Goal: Information Seeking & Learning: Learn about a topic

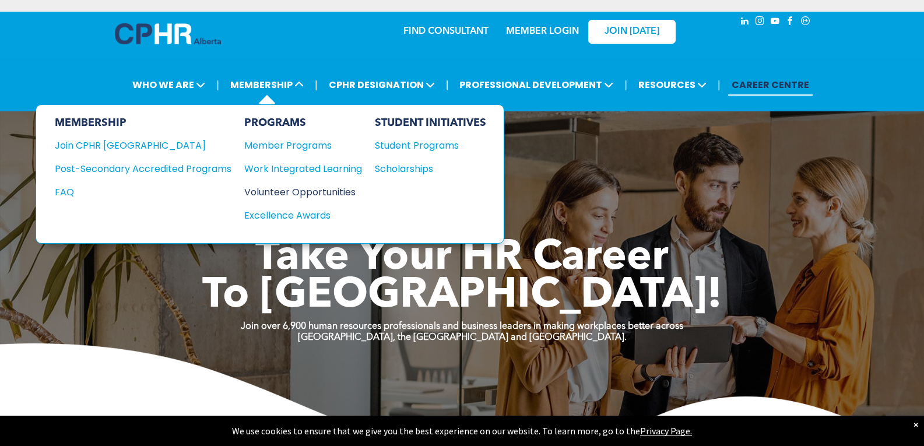
click at [295, 189] on div "Volunteer Opportunities" at bounding box center [297, 192] width 106 height 15
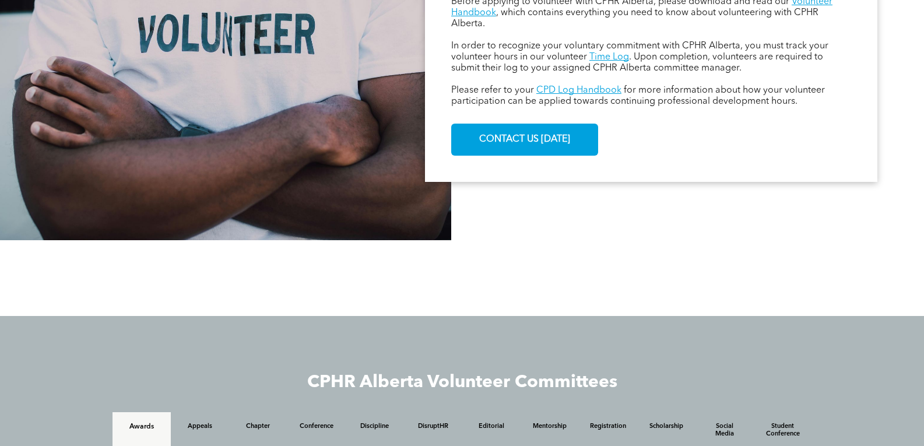
scroll to position [816, 0]
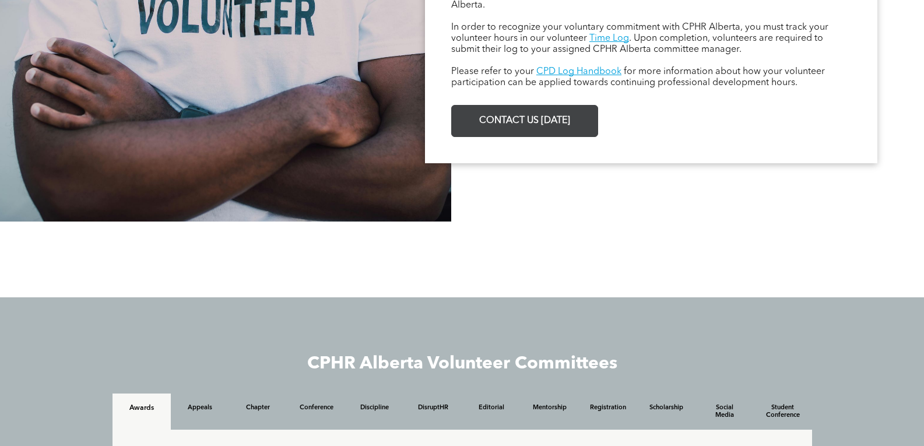
click at [570, 118] on span "CONTACT US TODAY" at bounding box center [524, 121] width 99 height 23
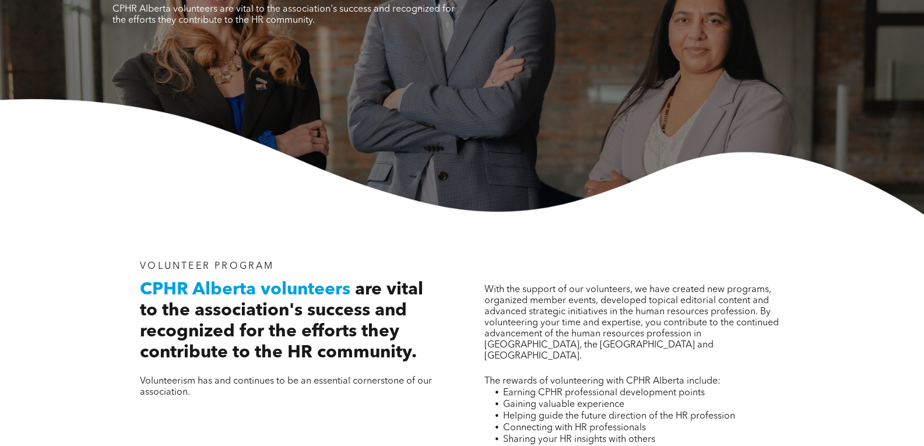
scroll to position [0, 0]
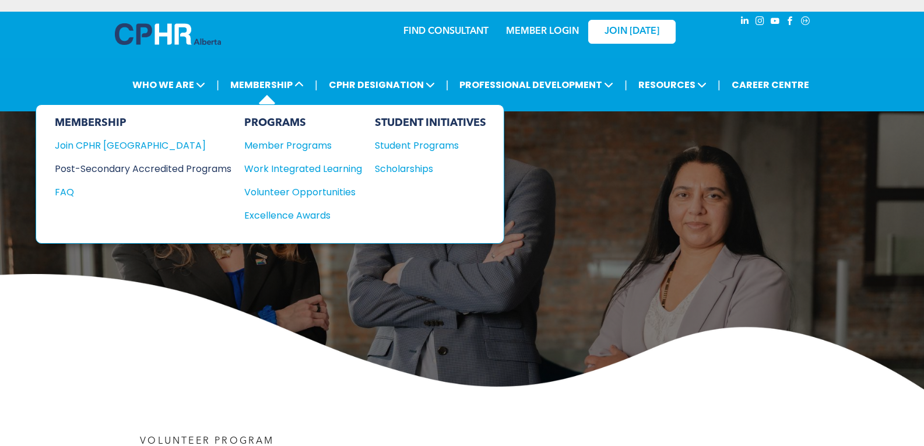
click at [92, 166] on div "Post-Secondary Accredited Programs" at bounding box center [134, 168] width 159 height 15
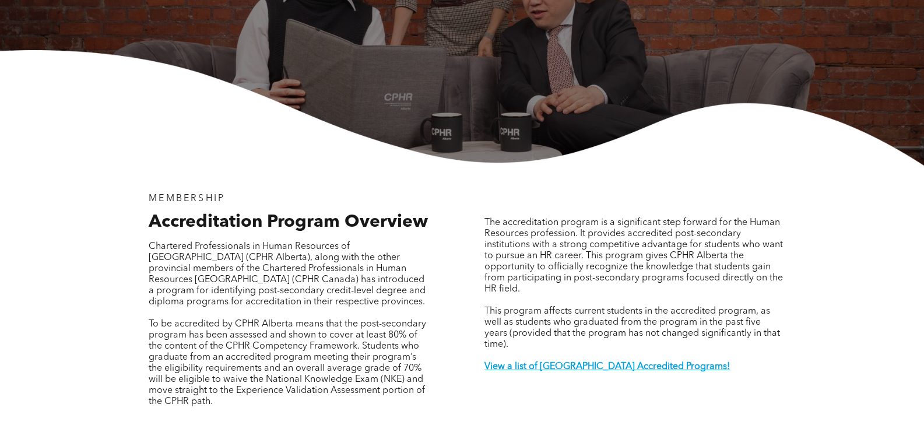
scroll to position [291, 0]
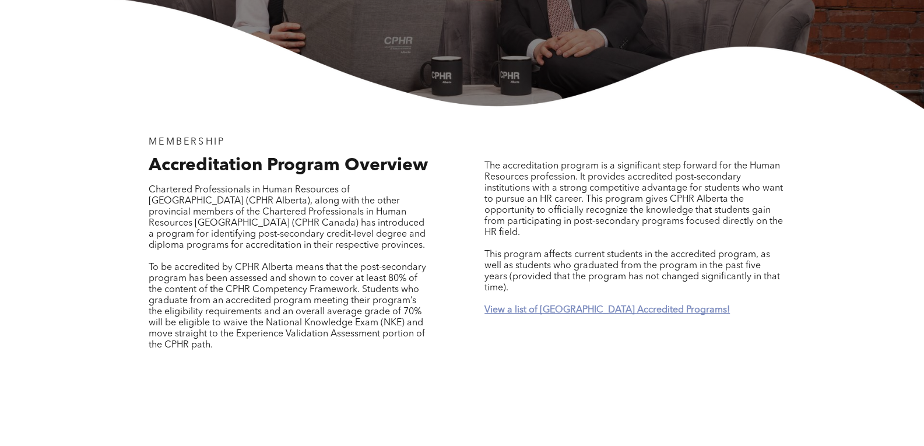
click at [628, 305] on strong "View a list of Alberta Accredited Programs!" at bounding box center [606, 309] width 245 height 9
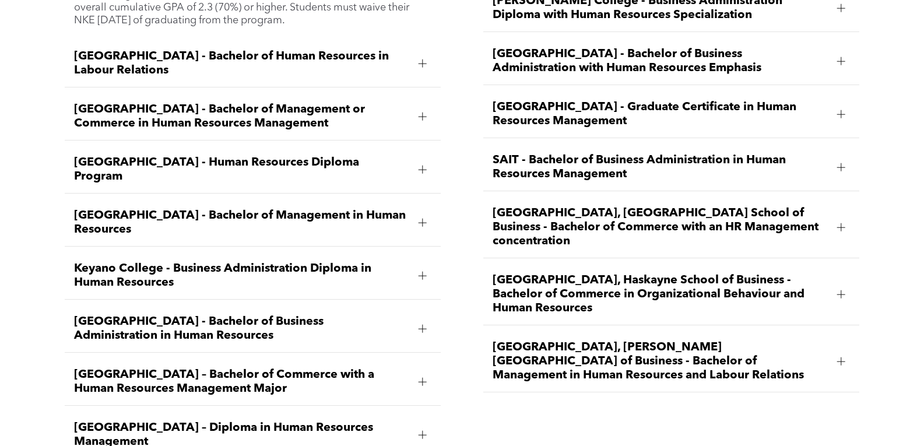
scroll to position [1800, 0]
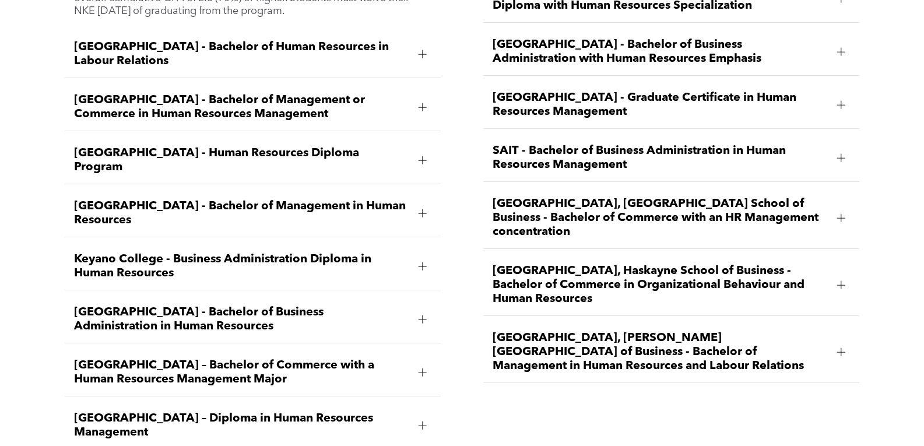
click at [308, 199] on span "Concordia University of Edmonton - Bachelor of Management in Human Resources" at bounding box center [241, 213] width 335 height 28
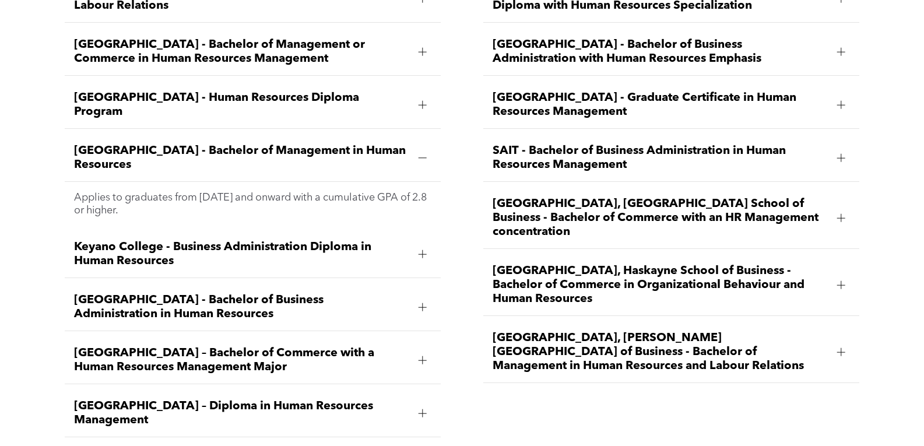
drag, startPoint x: 78, startPoint y: 112, endPoint x: 276, endPoint y: 137, distance: 200.4
click at [276, 144] on span "Concordia University of Edmonton - Bachelor of Management in Human Resources" at bounding box center [241, 158] width 335 height 28
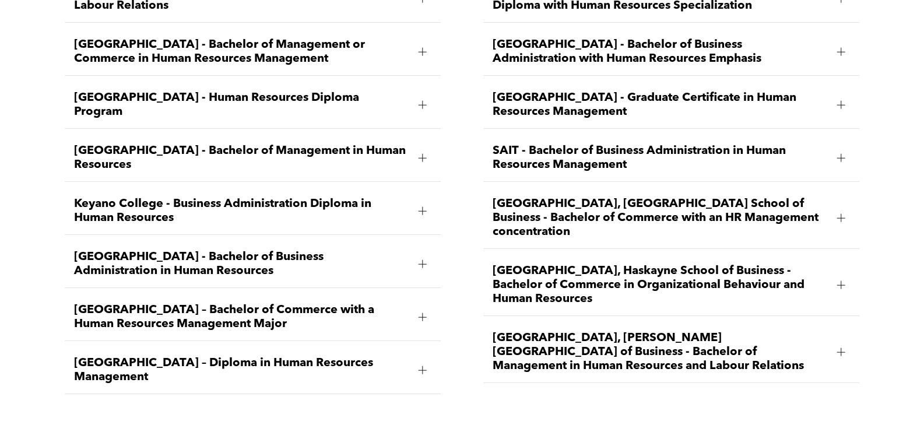
copy span "Concordia University of Edmonton - Bachelor of Management in Human Resources"
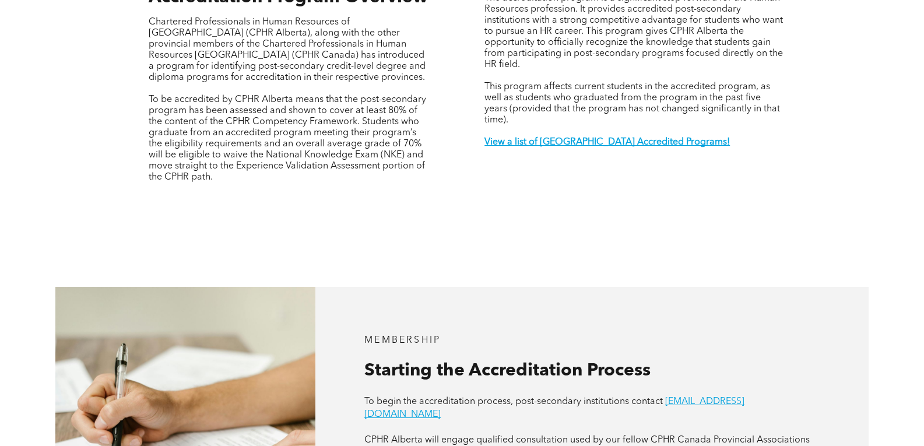
scroll to position [51, 0]
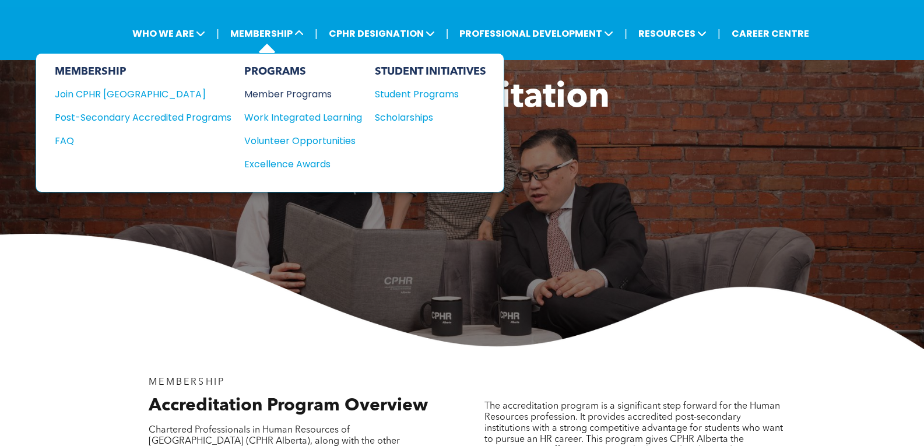
click at [296, 88] on div "Member Programs" at bounding box center [297, 94] width 106 height 15
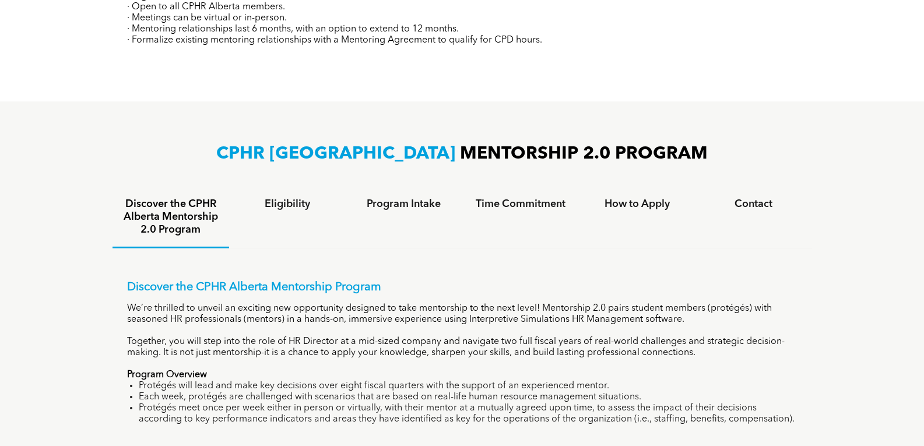
scroll to position [700, 0]
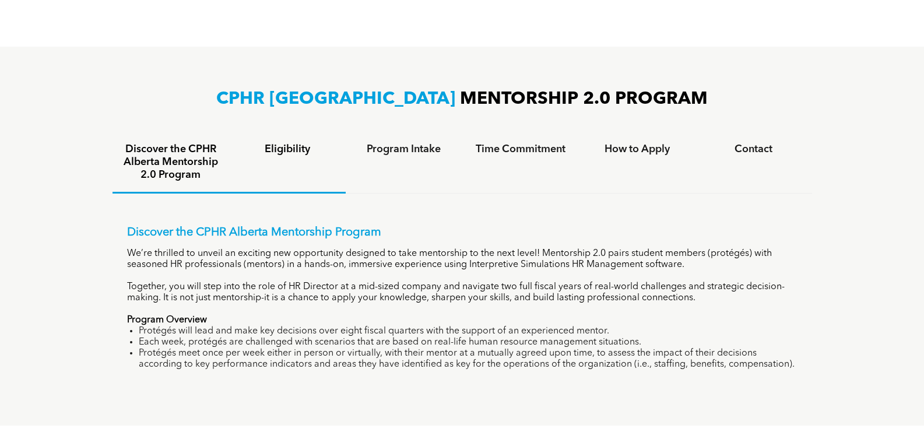
click at [290, 152] on h4 "Eligibility" at bounding box center [288, 149] width 96 height 13
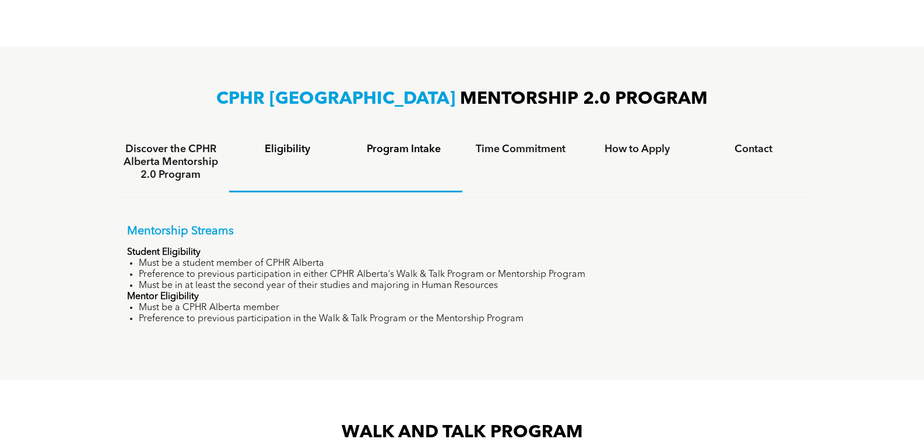
click at [364, 145] on h4 "Program Intake" at bounding box center [404, 149] width 96 height 13
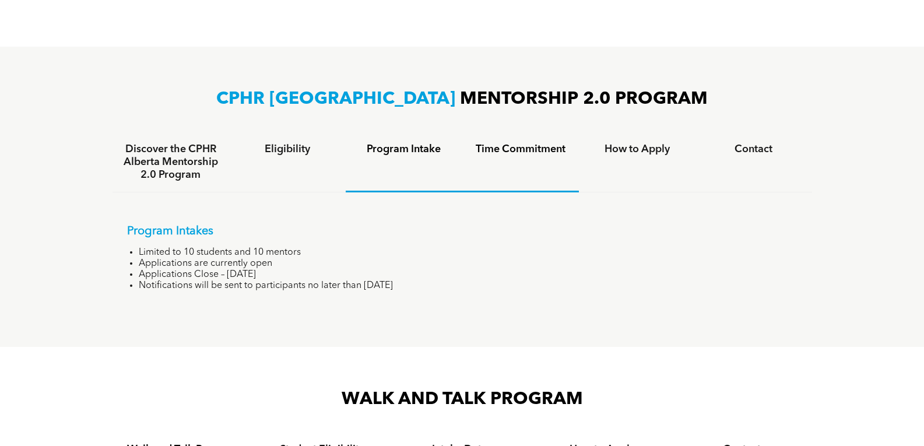
click at [477, 150] on h4 "Time Commitment" at bounding box center [521, 149] width 96 height 13
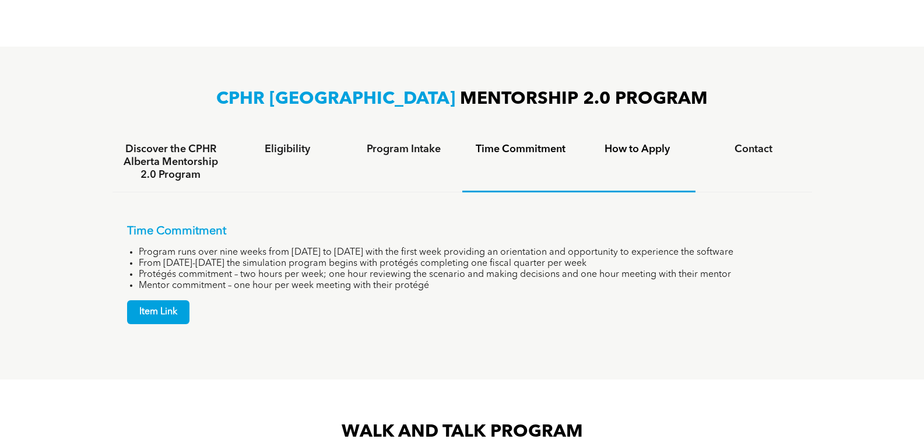
click at [610, 147] on h4 "How to Apply" at bounding box center [637, 149] width 96 height 13
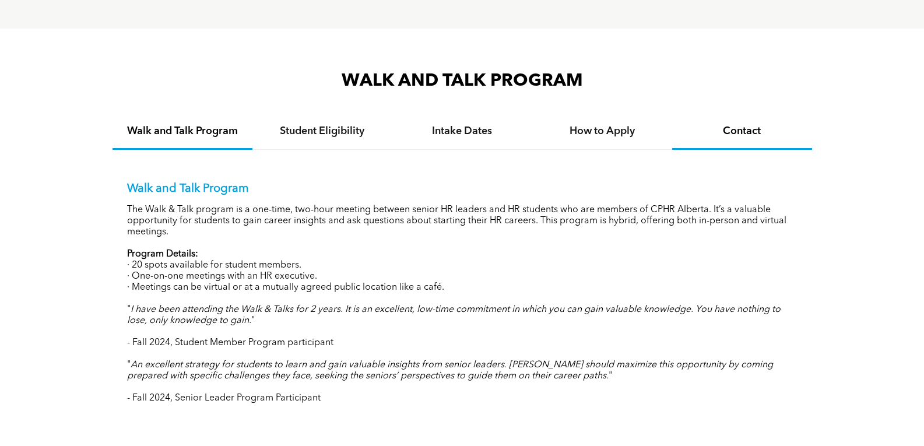
scroll to position [1049, 0]
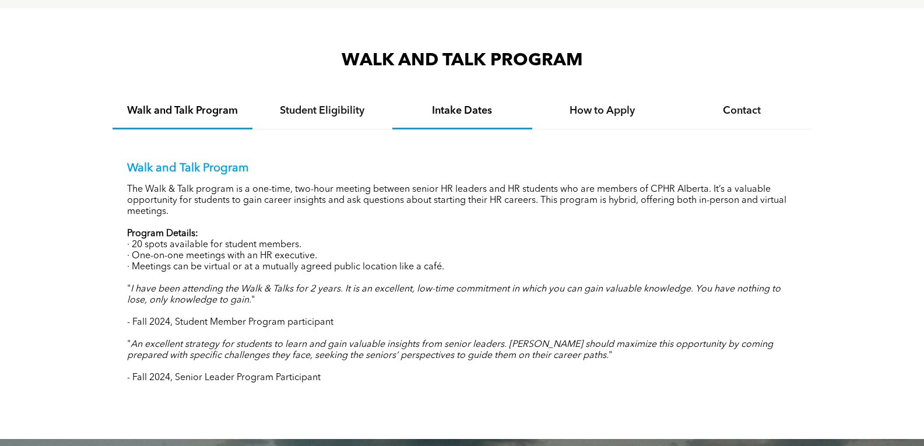
click at [442, 107] on h4 "Intake Dates" at bounding box center [462, 110] width 119 height 13
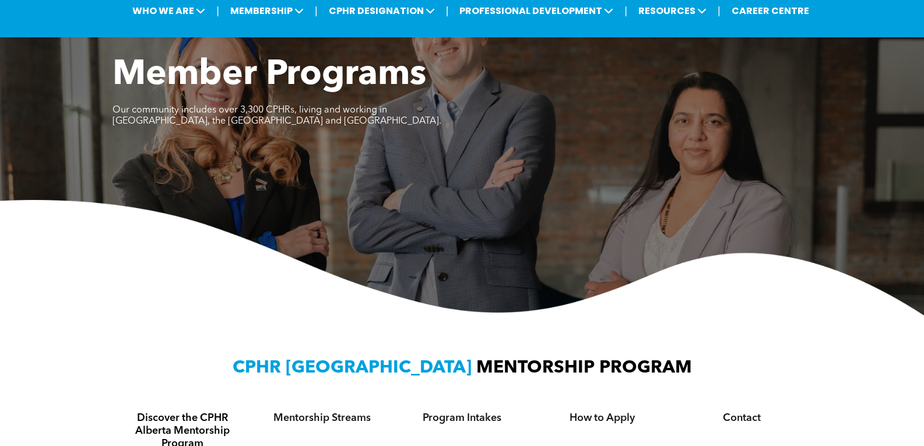
scroll to position [0, 0]
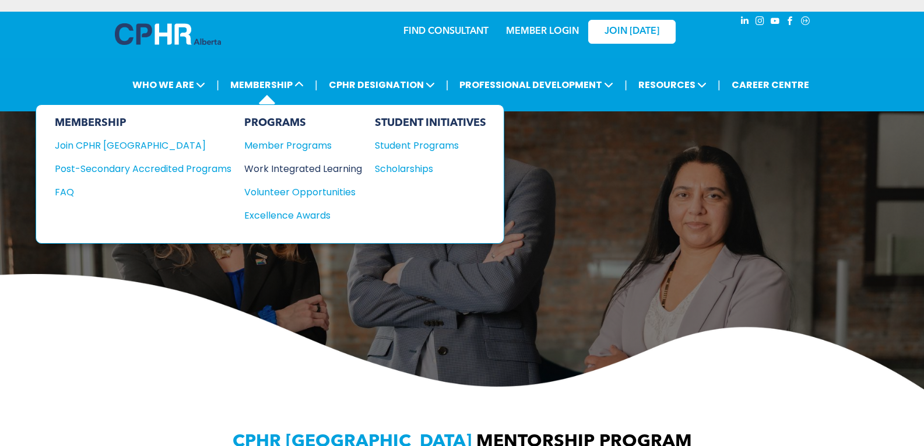
click at [310, 167] on div "Work Integrated Learning" at bounding box center [297, 168] width 106 height 15
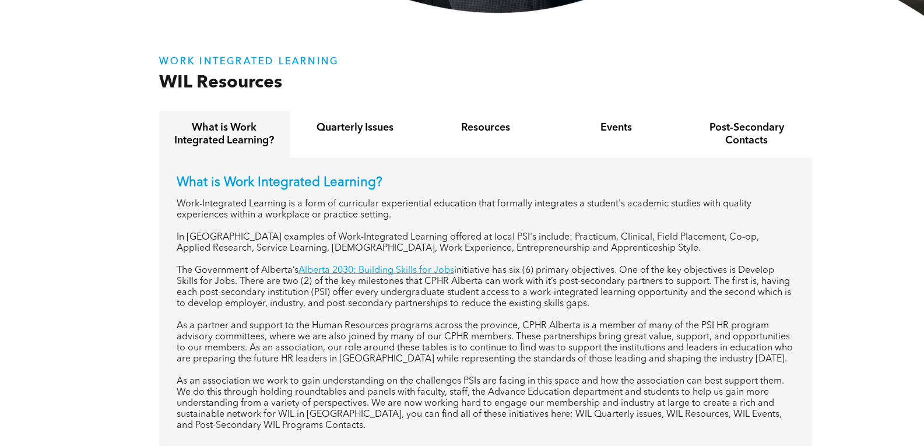
scroll to position [408, 0]
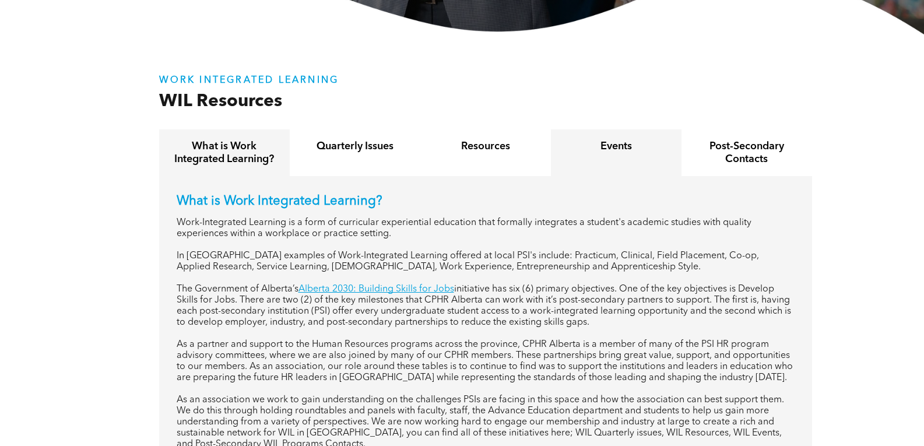
click at [628, 157] on div "Events" at bounding box center [616, 152] width 131 height 47
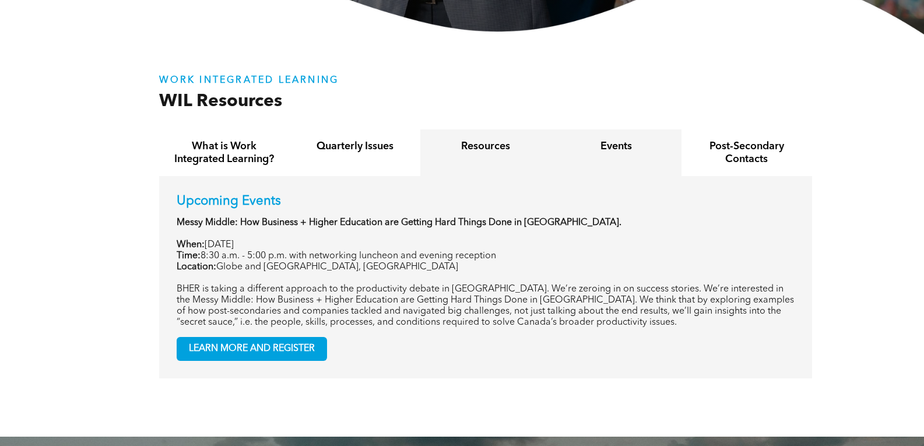
click at [505, 164] on div "Resources" at bounding box center [485, 152] width 131 height 47
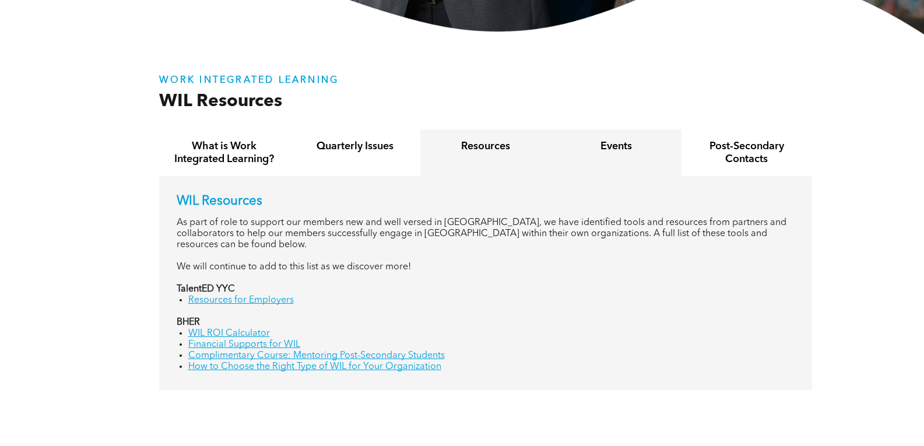
click at [578, 160] on div "Events" at bounding box center [616, 152] width 131 height 47
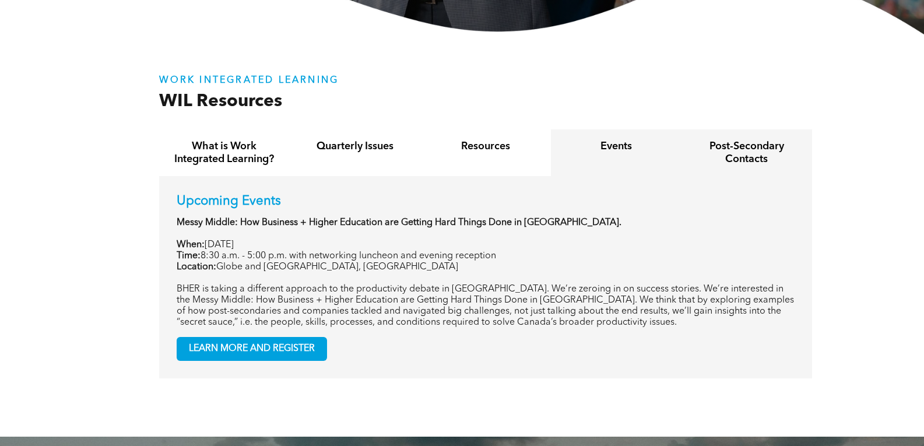
click at [754, 154] on h4 "Post-Secondary Contacts" at bounding box center [747, 153] width 110 height 26
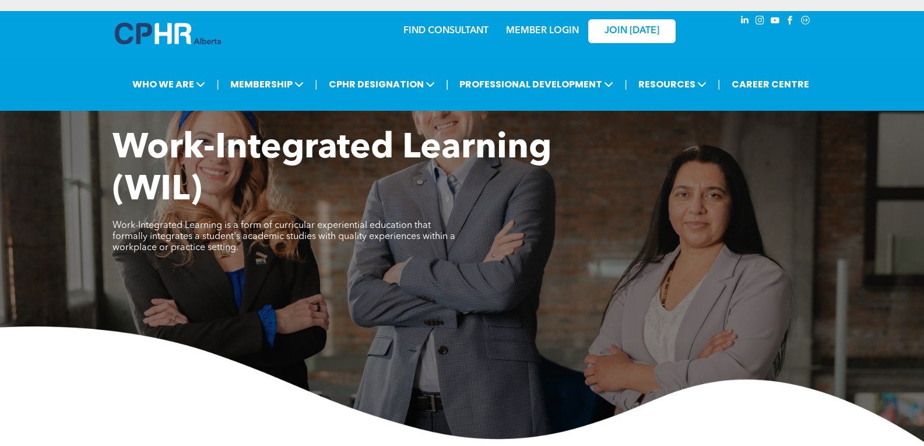
scroll to position [0, 0]
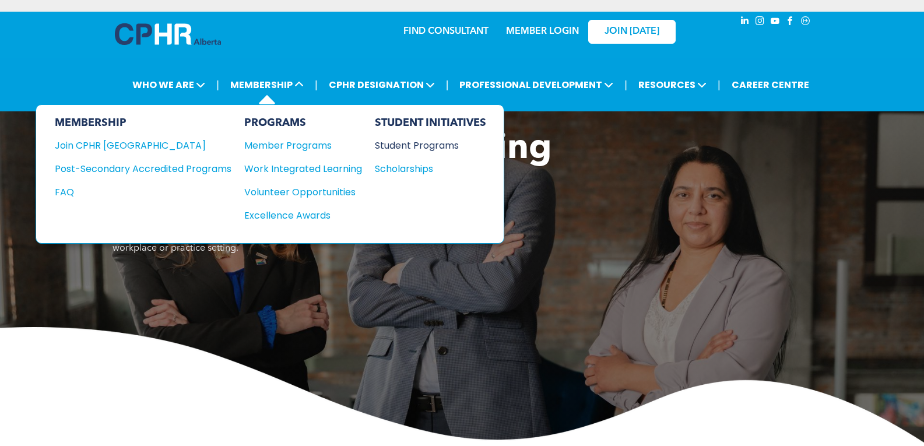
click at [431, 145] on div "Student Programs" at bounding box center [425, 145] width 100 height 15
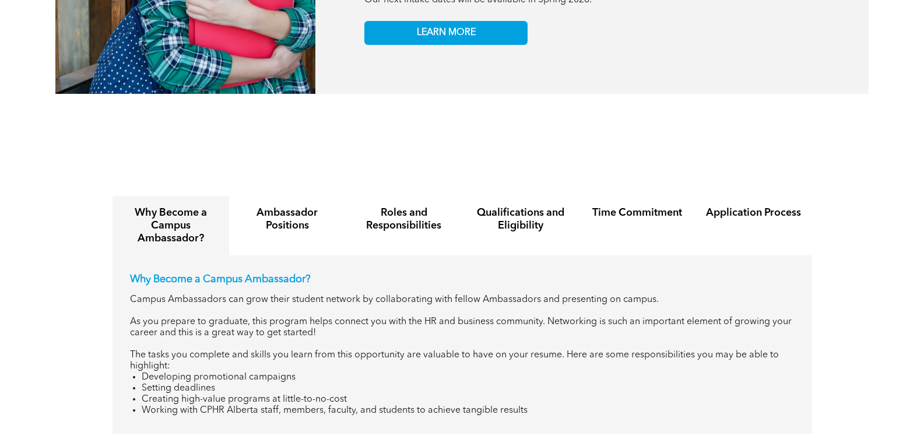
scroll to position [1283, 0]
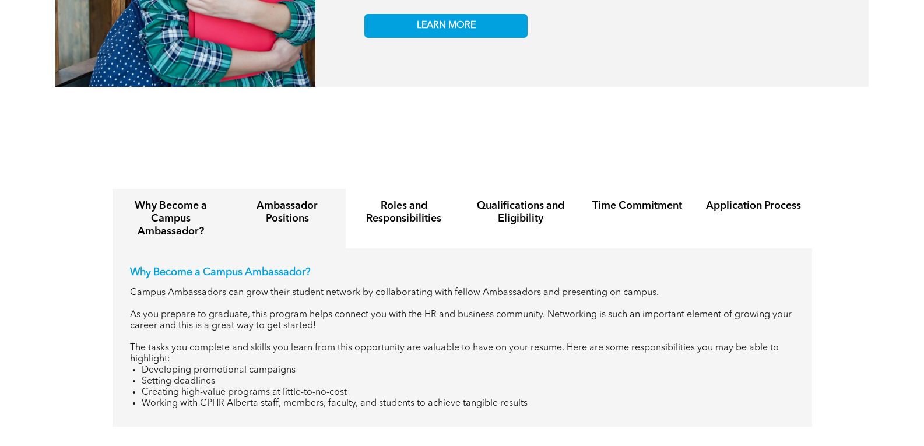
click at [343, 227] on div "Ambassador Positions" at bounding box center [287, 218] width 117 height 59
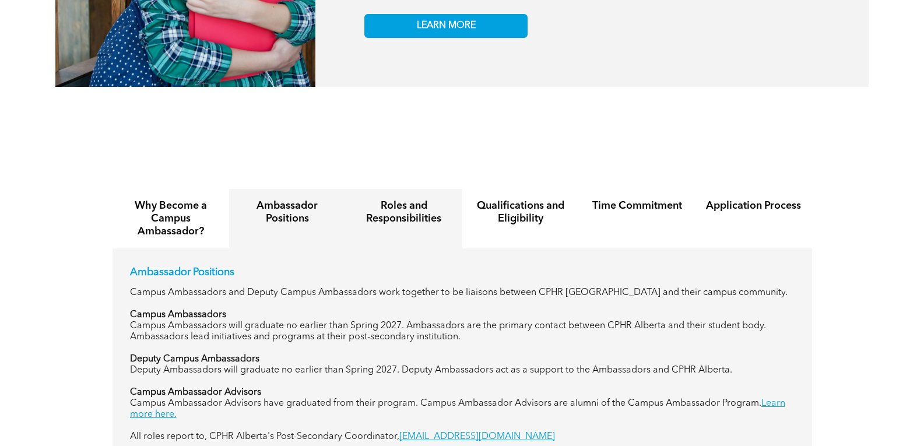
click at [377, 220] on div "Roles and Responsibilities" at bounding box center [404, 218] width 117 height 59
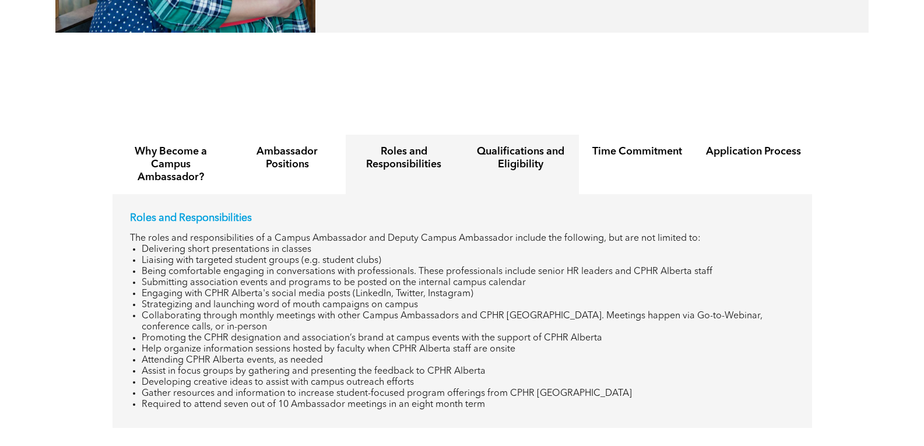
scroll to position [1399, 0]
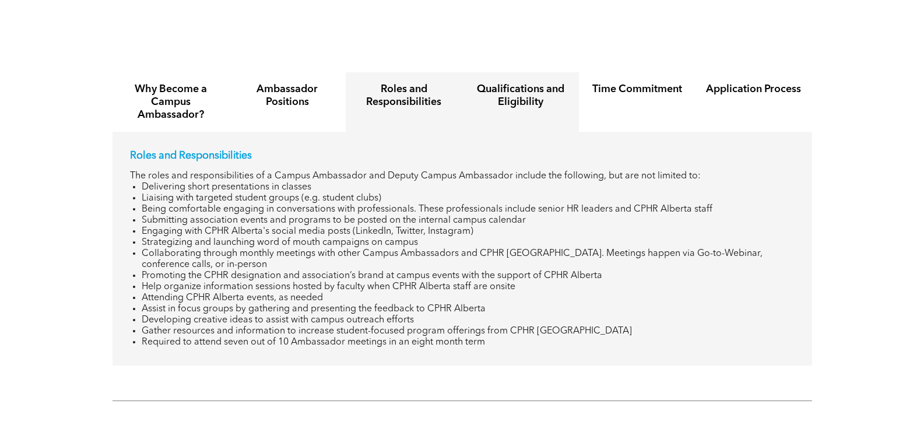
click at [559, 96] on h4 "Qualifications and Eligibility" at bounding box center [521, 96] width 96 height 26
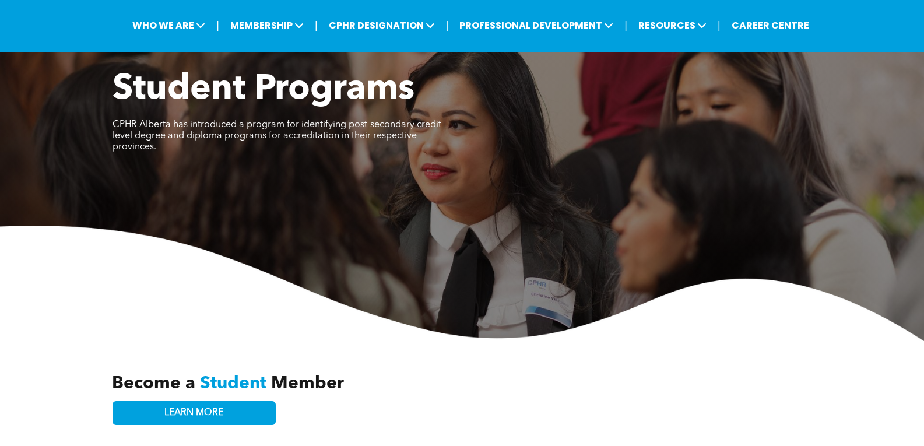
scroll to position [0, 0]
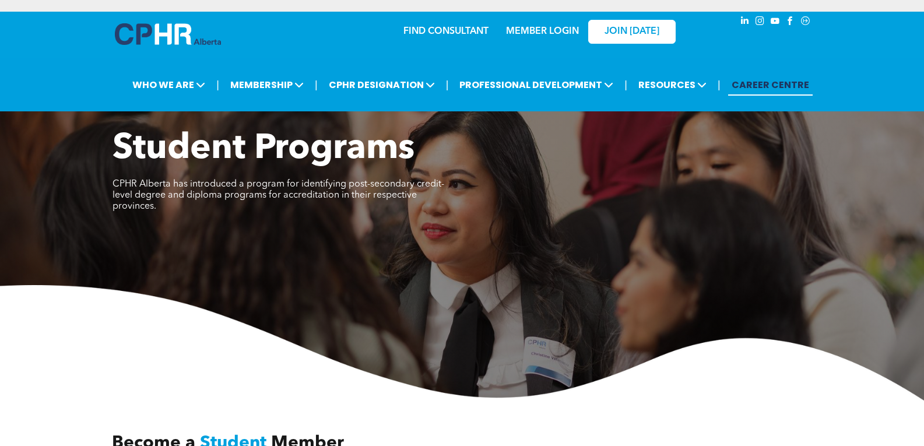
click at [765, 83] on link "CAREER CENTRE" at bounding box center [770, 85] width 85 height 22
